Goal: Information Seeking & Learning: Find specific page/section

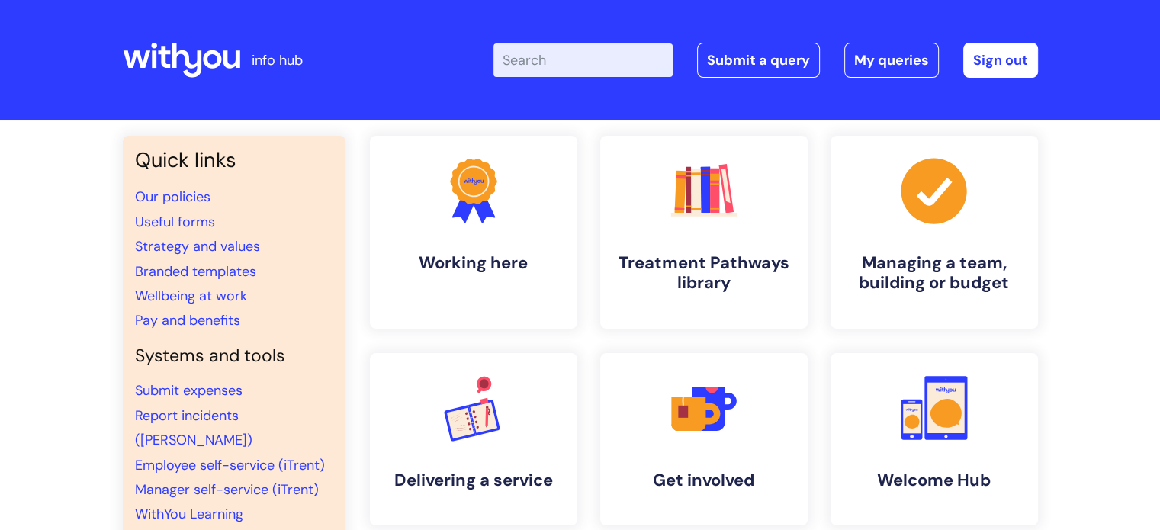
click at [610, 66] on input "Enter your search term here..." at bounding box center [583, 60] width 179 height 34
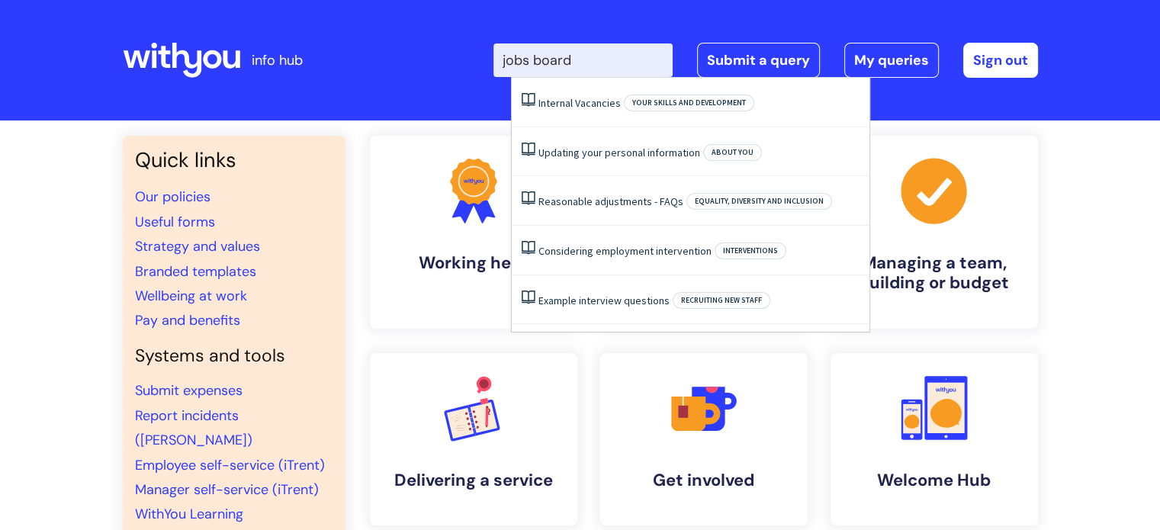
type input "jobs board"
click button "Search" at bounding box center [0, 0] width 0 height 0
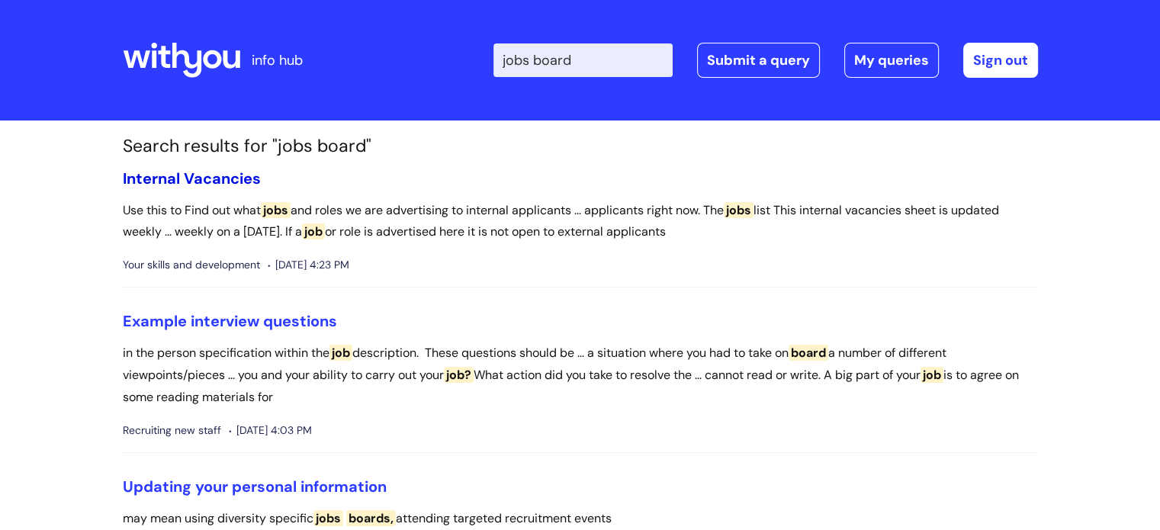
click at [218, 185] on link "Internal Vacancies" at bounding box center [192, 179] width 138 height 20
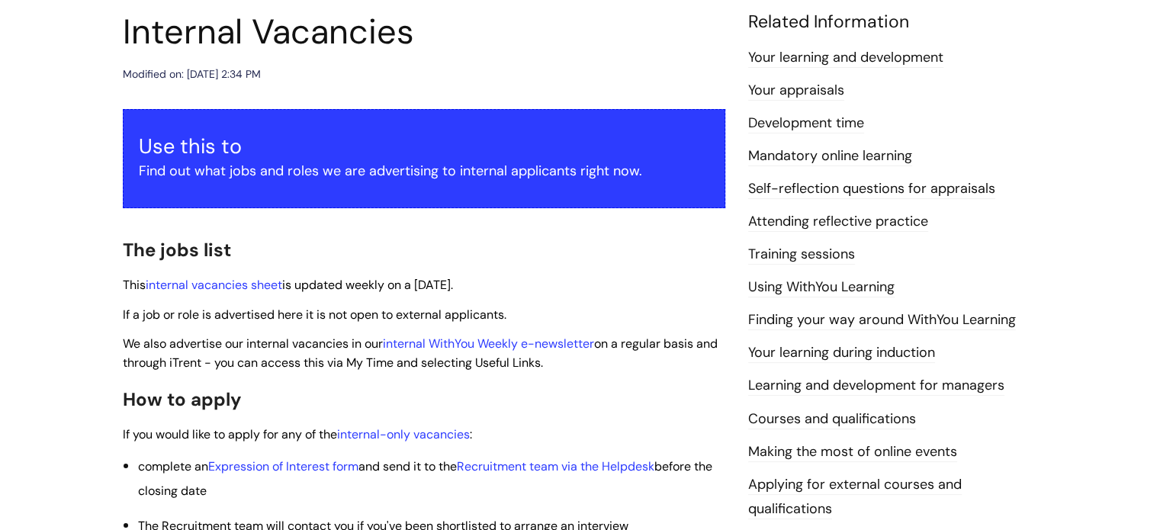
scroll to position [305, 0]
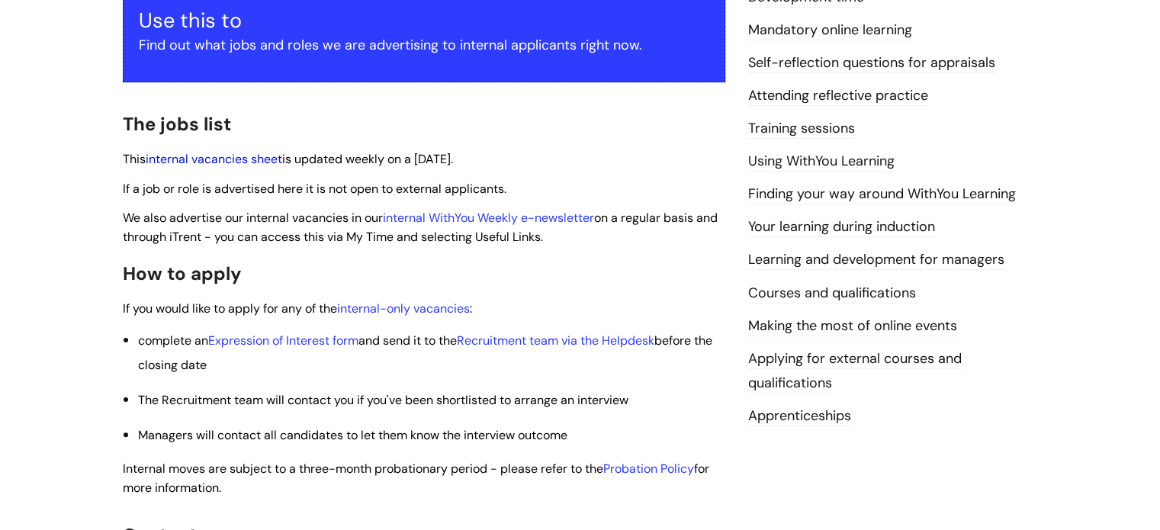
click at [224, 166] on link "internal vacancies sheet" at bounding box center [214, 159] width 137 height 16
